Goal: Download file/media

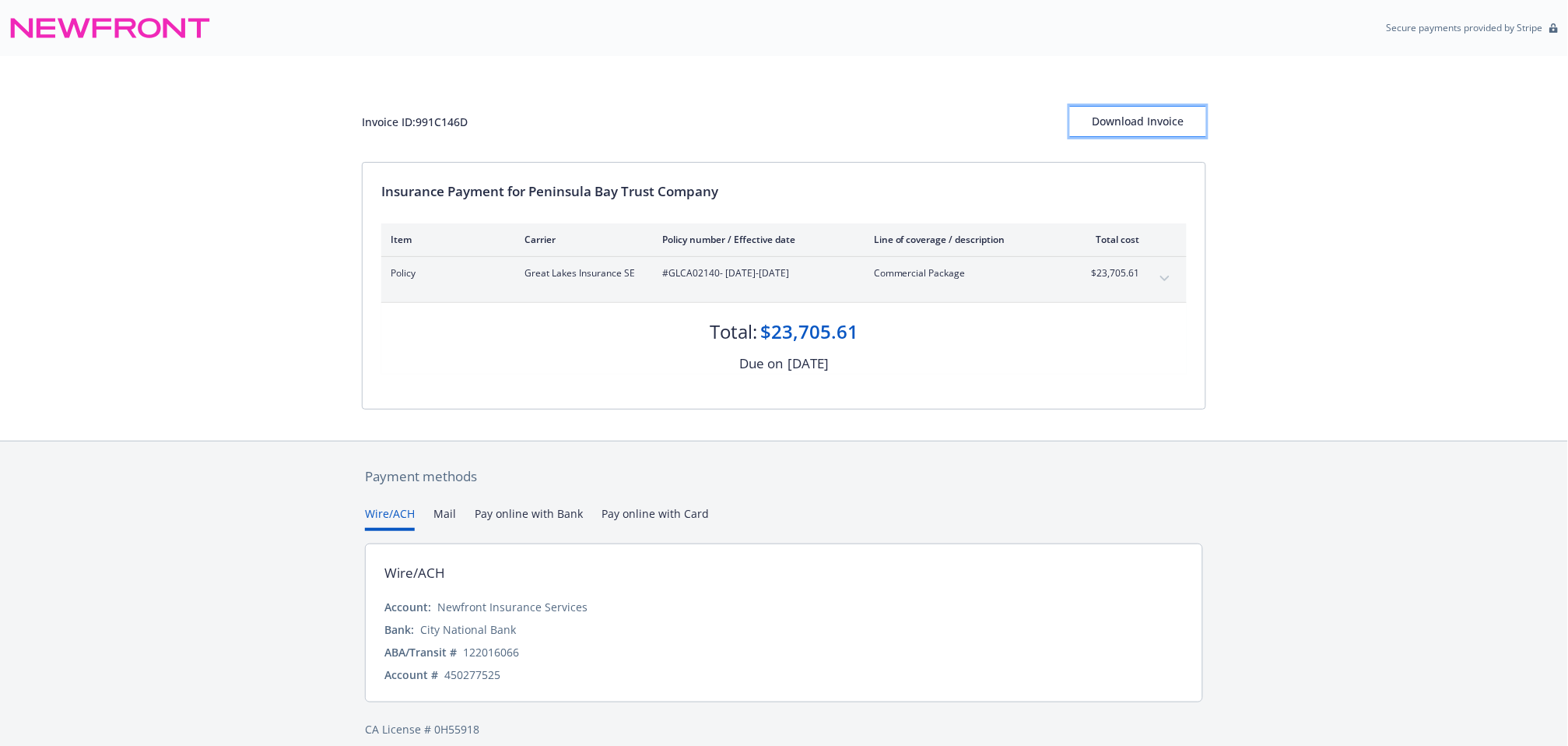
click at [1180, 124] on div "Download Invoice" at bounding box center [1138, 121] width 136 height 29
